Goal: Task Accomplishment & Management: Use online tool/utility

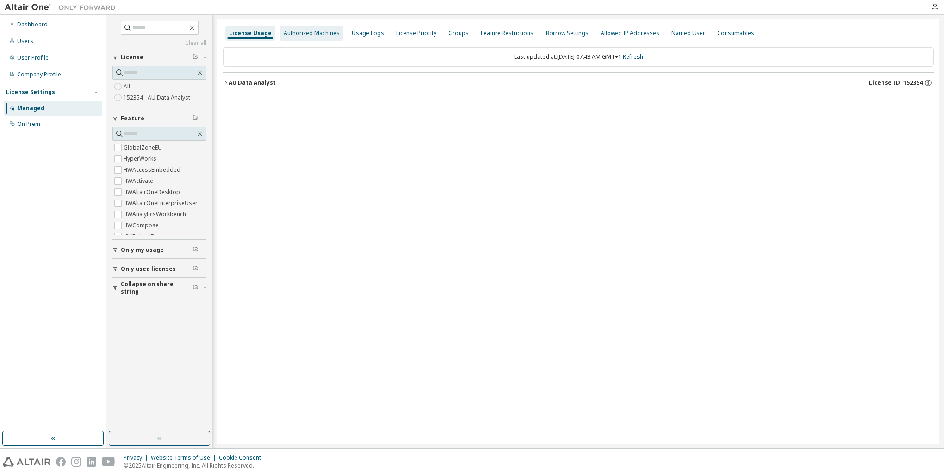
click at [311, 36] on div "Authorized Machines" at bounding box center [312, 33] width 56 height 7
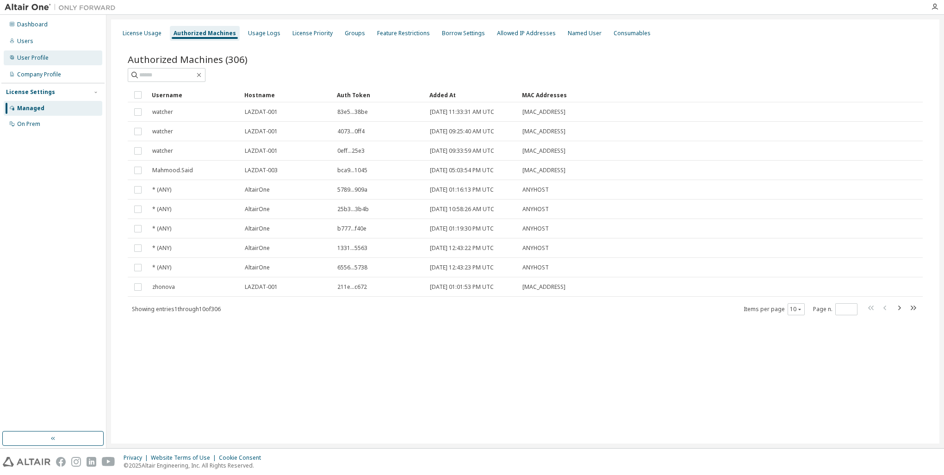
click at [44, 60] on div "User Profile" at bounding box center [32, 57] width 31 height 7
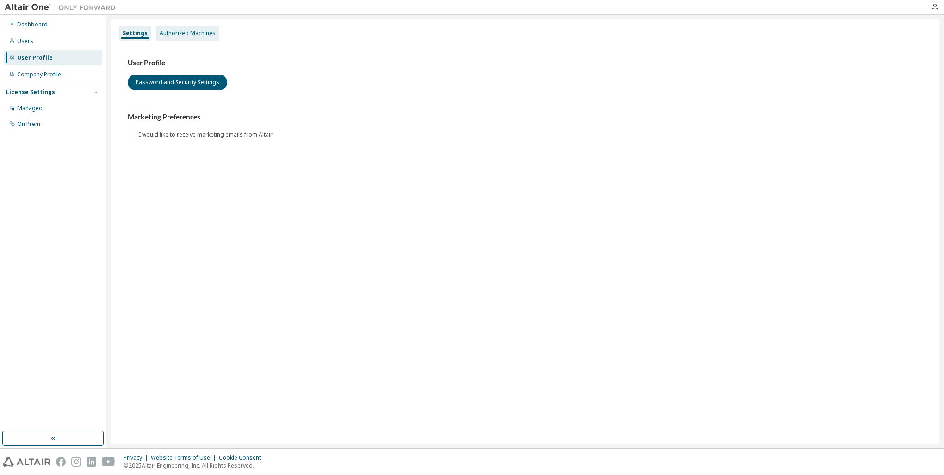
click at [170, 37] on div "Authorized Machines" at bounding box center [188, 33] width 56 height 7
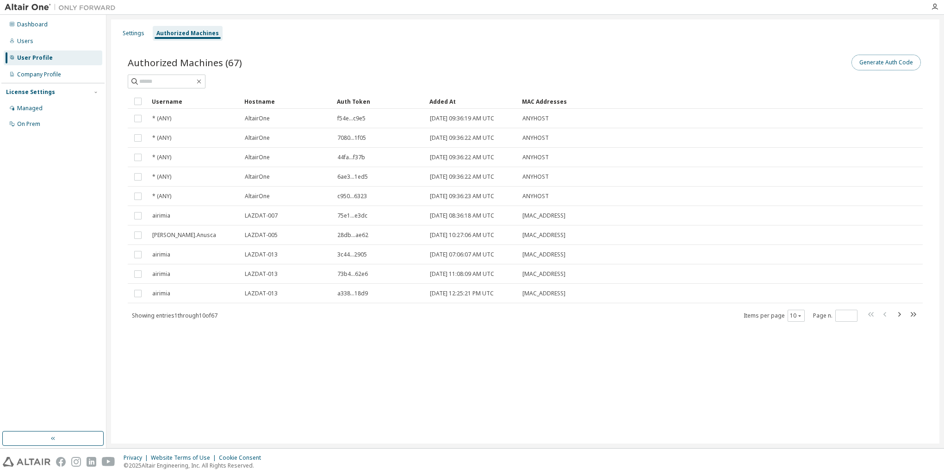
click at [891, 64] on button "Generate Auth Code" at bounding box center [885, 63] width 69 height 16
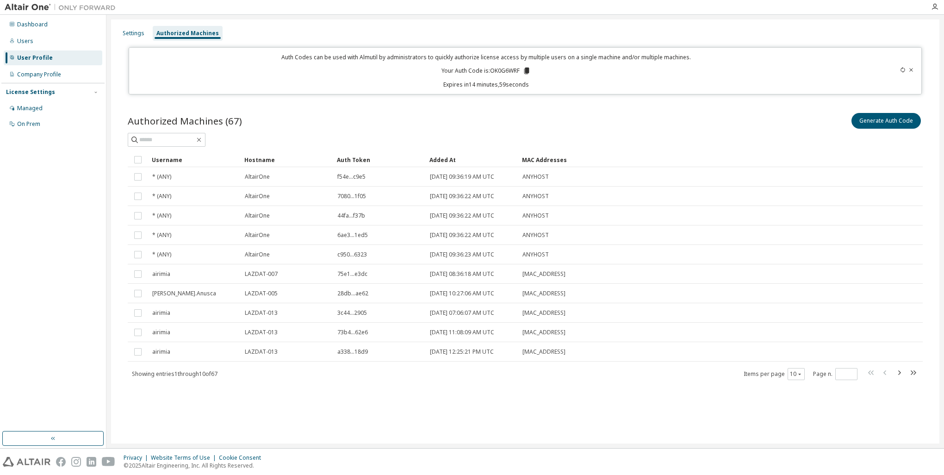
click at [491, 71] on p "Your Auth Code is: OK0G6WRF" at bounding box center [485, 71] width 89 height 8
click at [490, 70] on p "Your Auth Code is: OK0G6WRF" at bounding box center [485, 71] width 89 height 8
click at [491, 69] on p "Your Auth Code is: OK0G6WRF" at bounding box center [485, 71] width 89 height 8
drag, startPoint x: 491, startPoint y: 69, endPoint x: 508, endPoint y: 69, distance: 17.1
click at [508, 69] on p "Your Auth Code is: OK0G6WRF" at bounding box center [485, 71] width 89 height 8
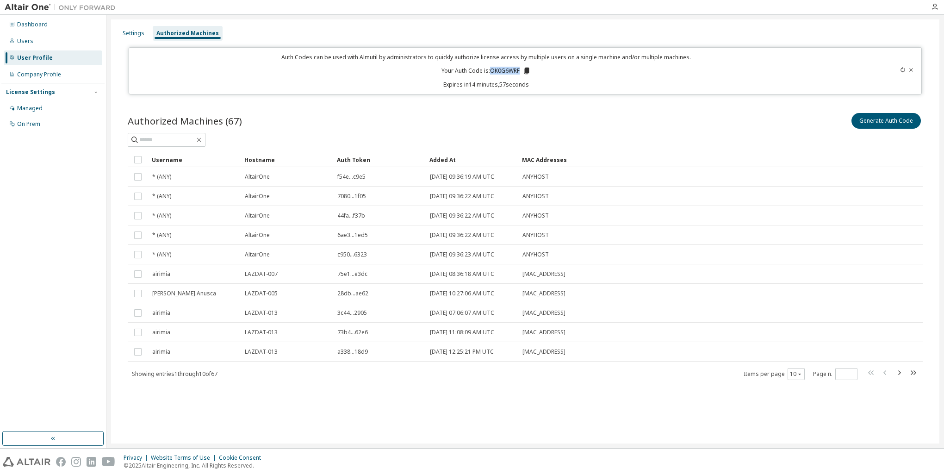
copy p "OK0G6WRF"
